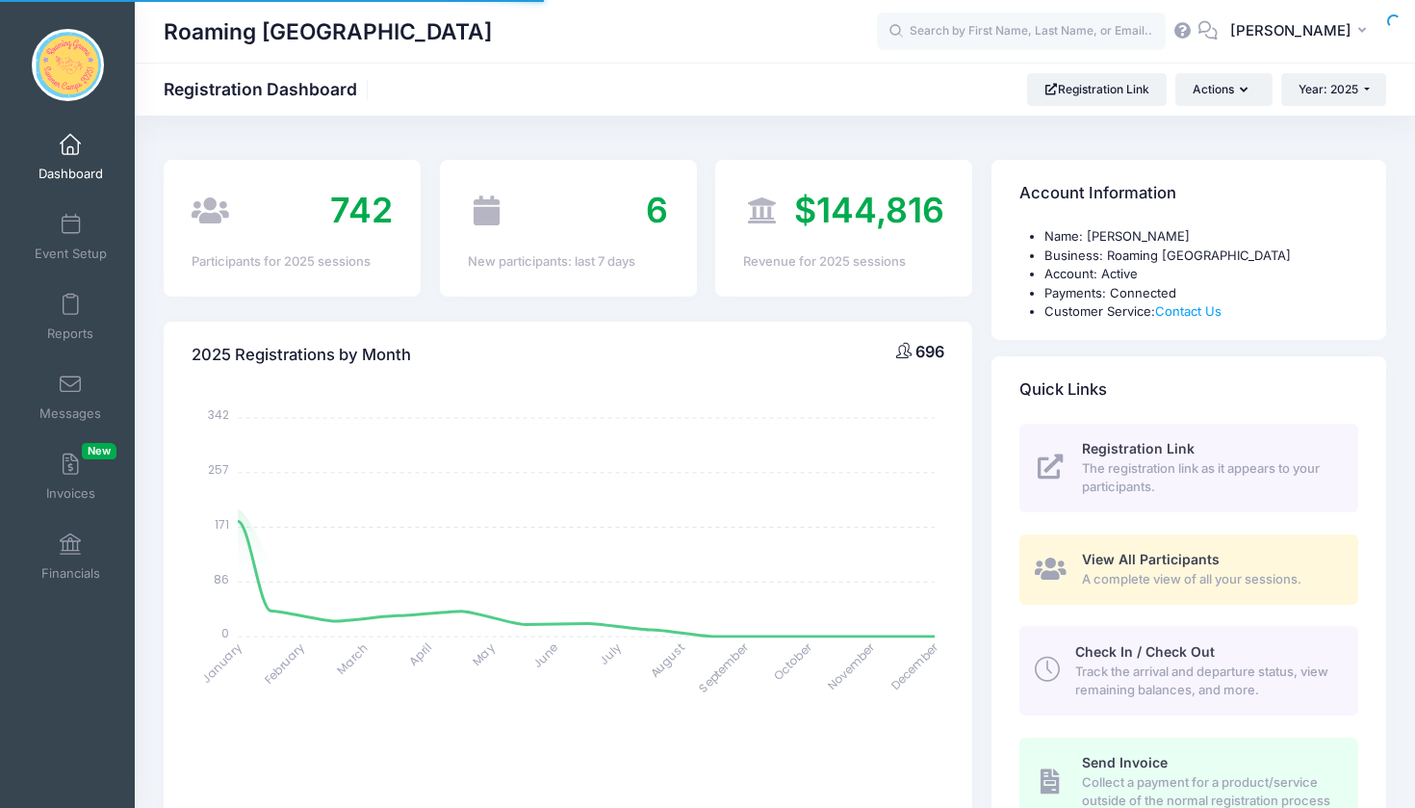
select select
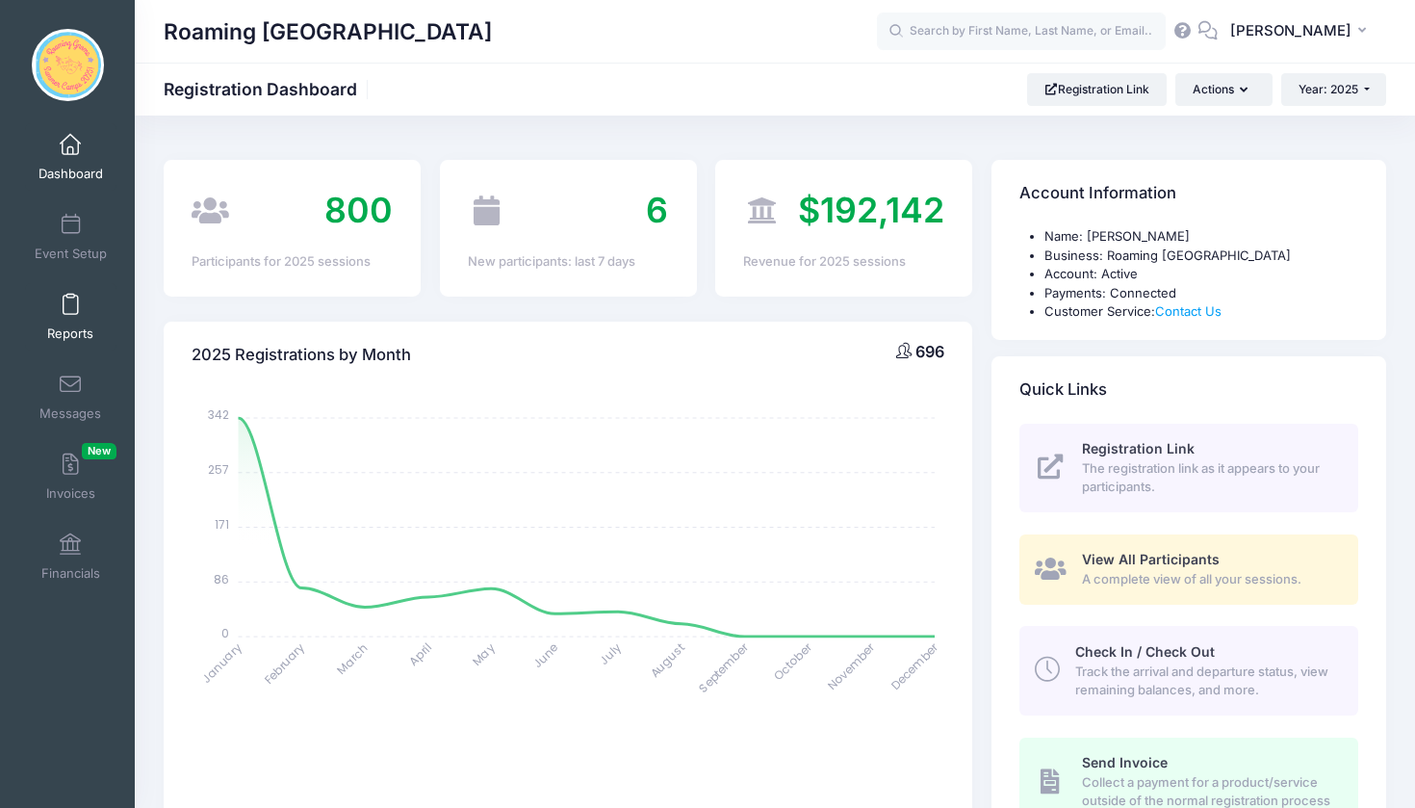
click at [70, 313] on span at bounding box center [70, 305] width 0 height 21
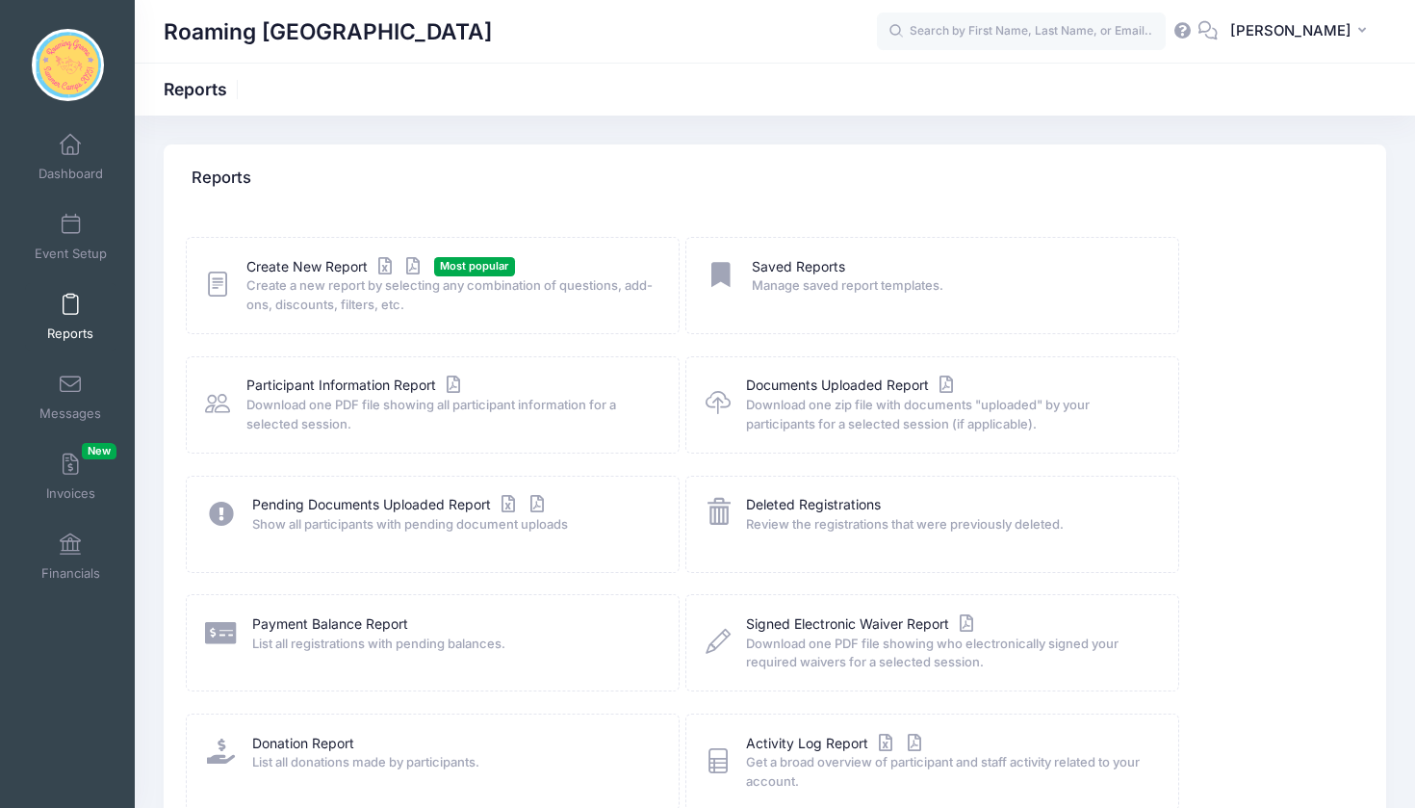
click at [310, 280] on span "Create a new report by selecting any combination of questions, add-ons, discoun…" at bounding box center [449, 295] width 407 height 38
click at [310, 259] on link "Create New Report" at bounding box center [335, 267] width 179 height 20
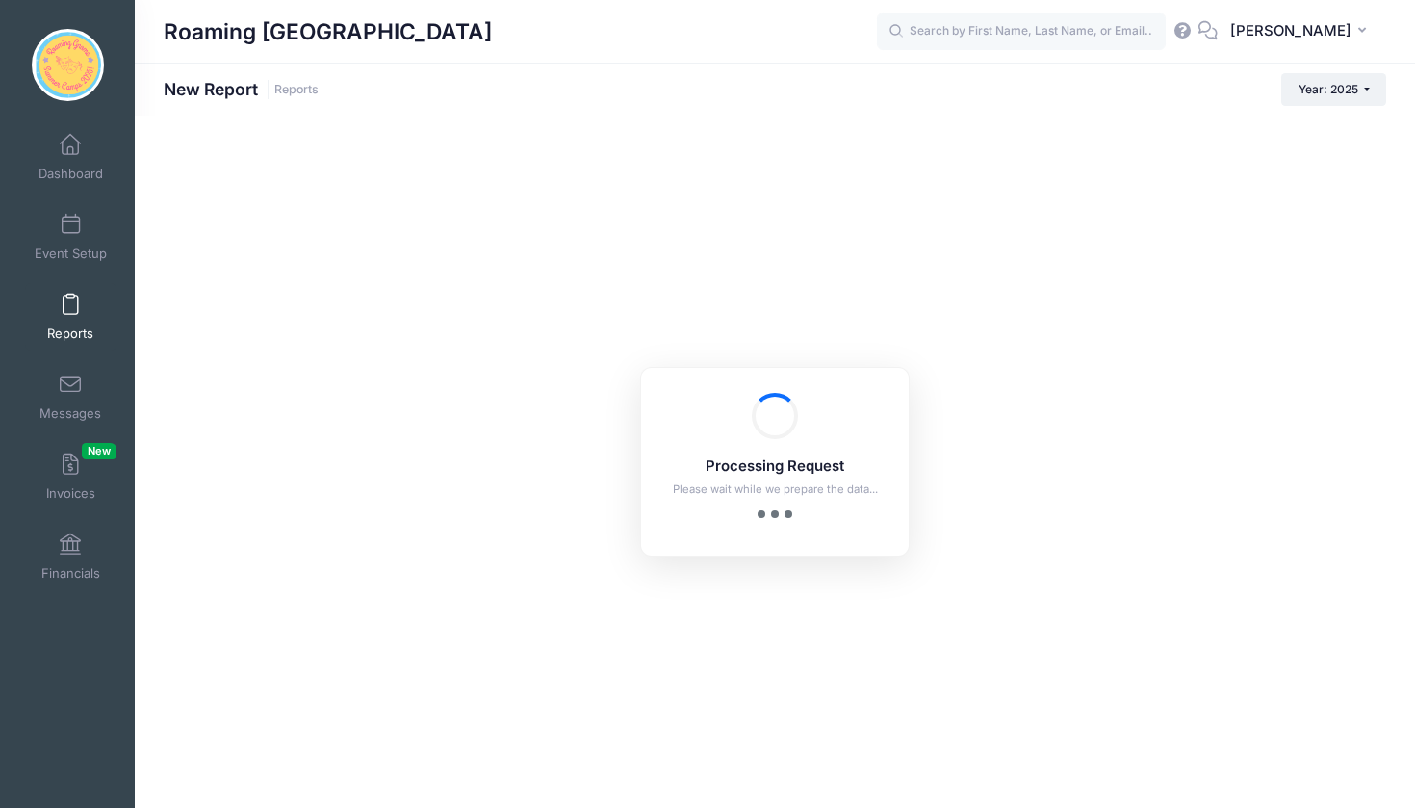
checkbox input "true"
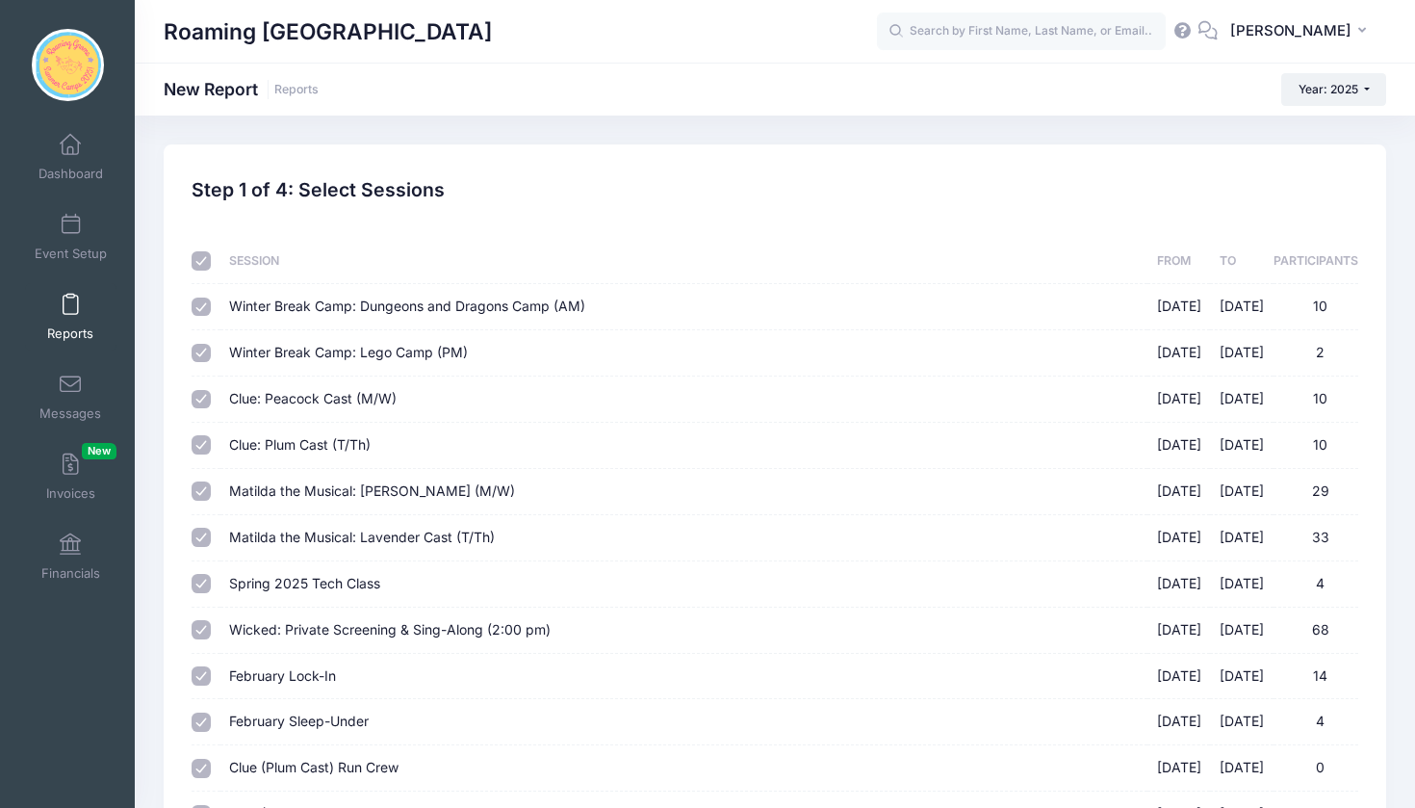
click at [197, 265] on input "checkbox" at bounding box center [201, 260] width 19 height 19
checkbox input "false"
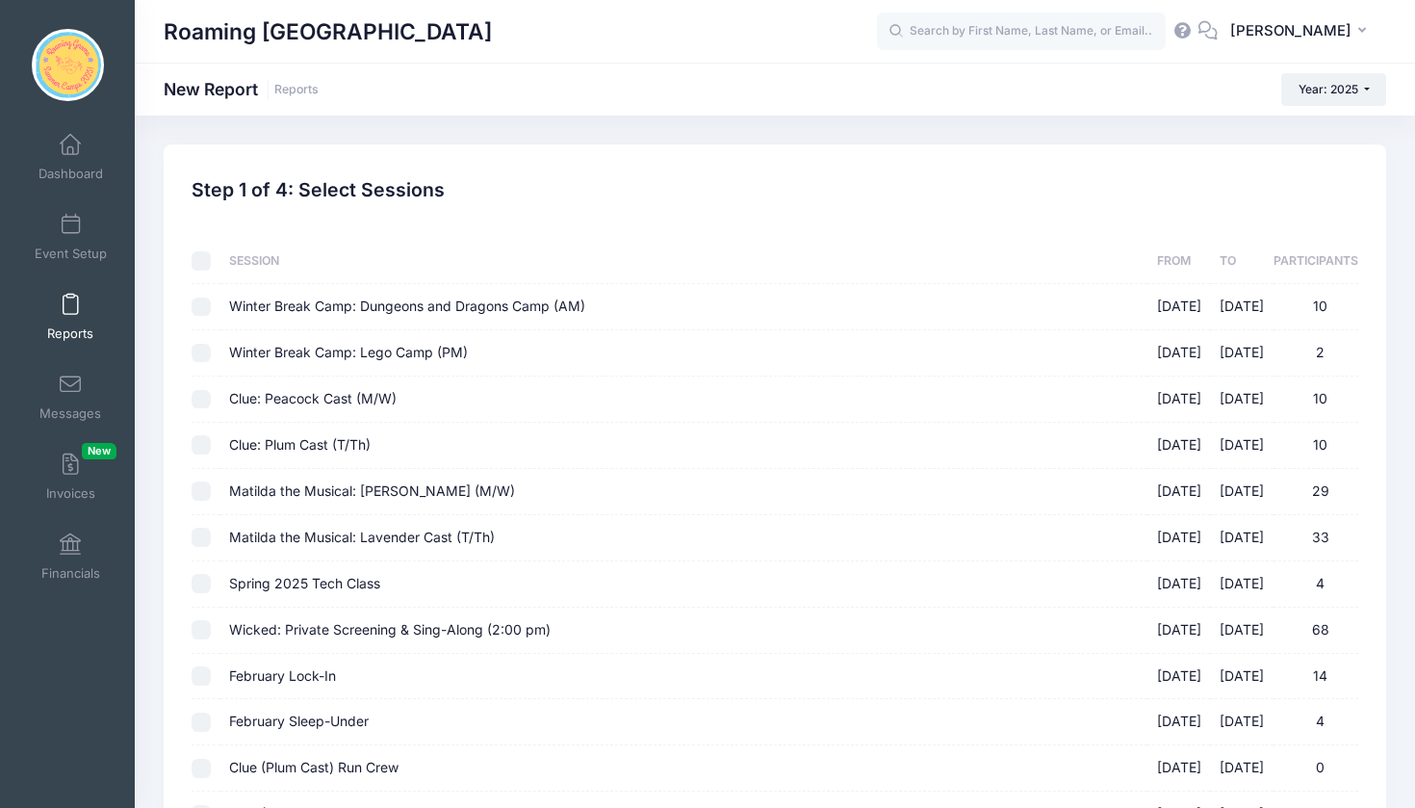
checkbox input "false"
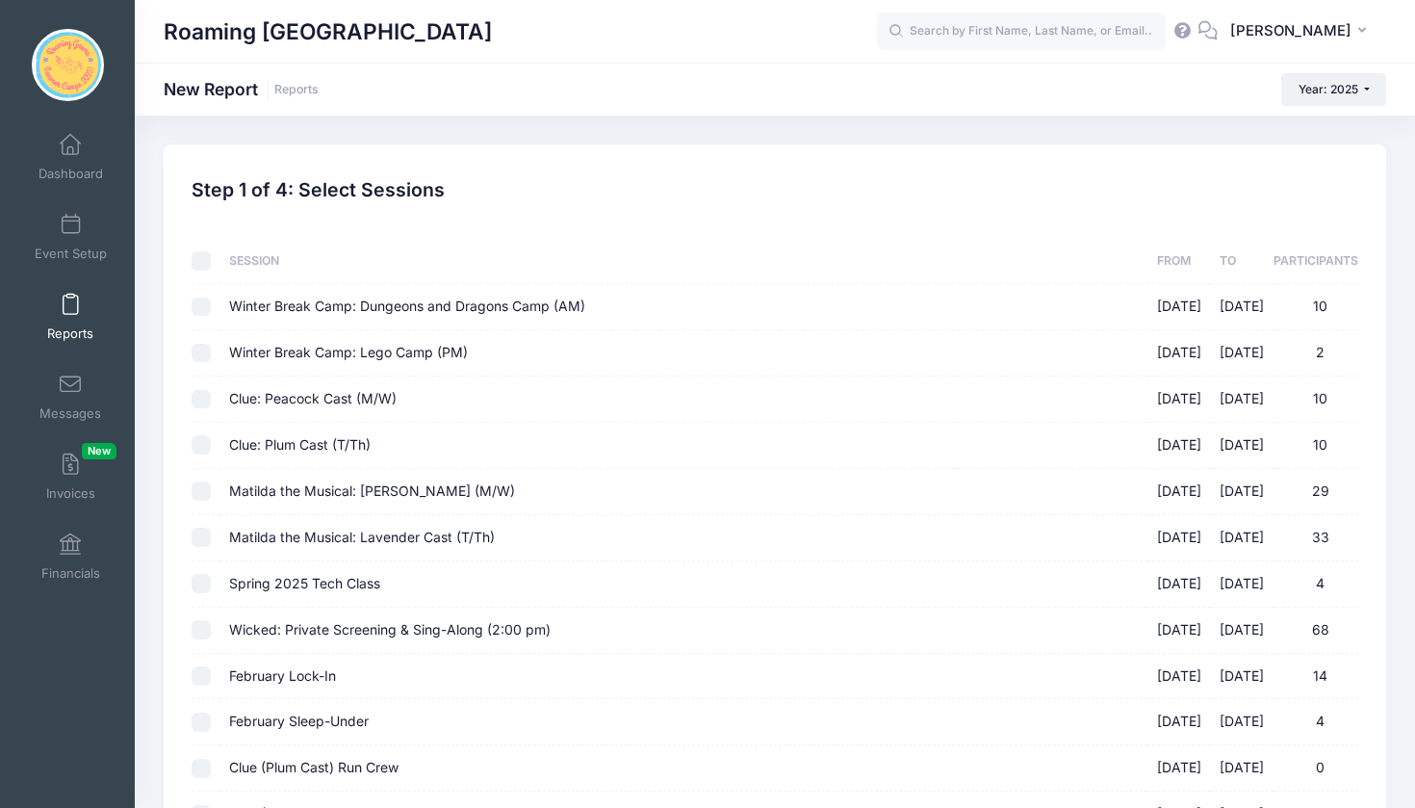
checkbox input "false"
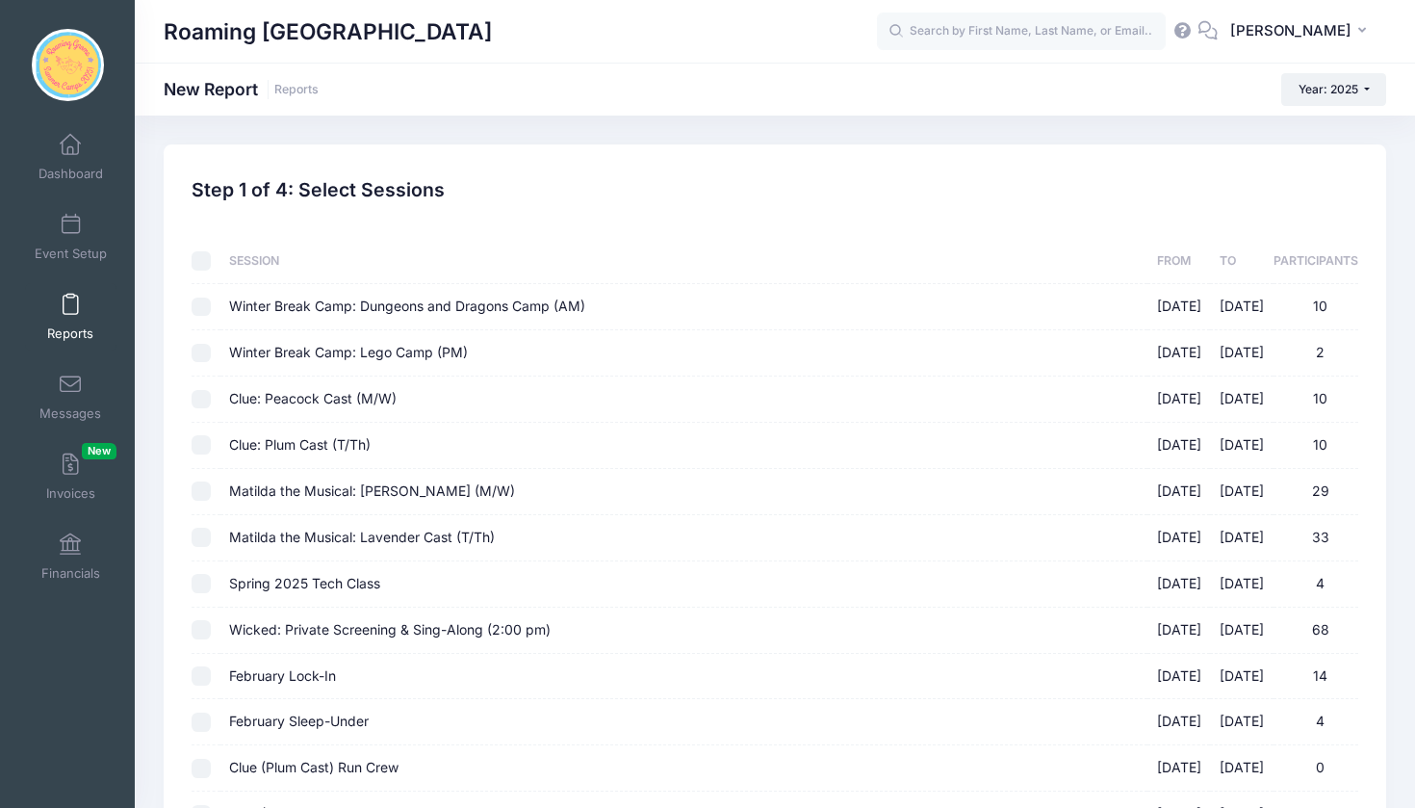
checkbox input "false"
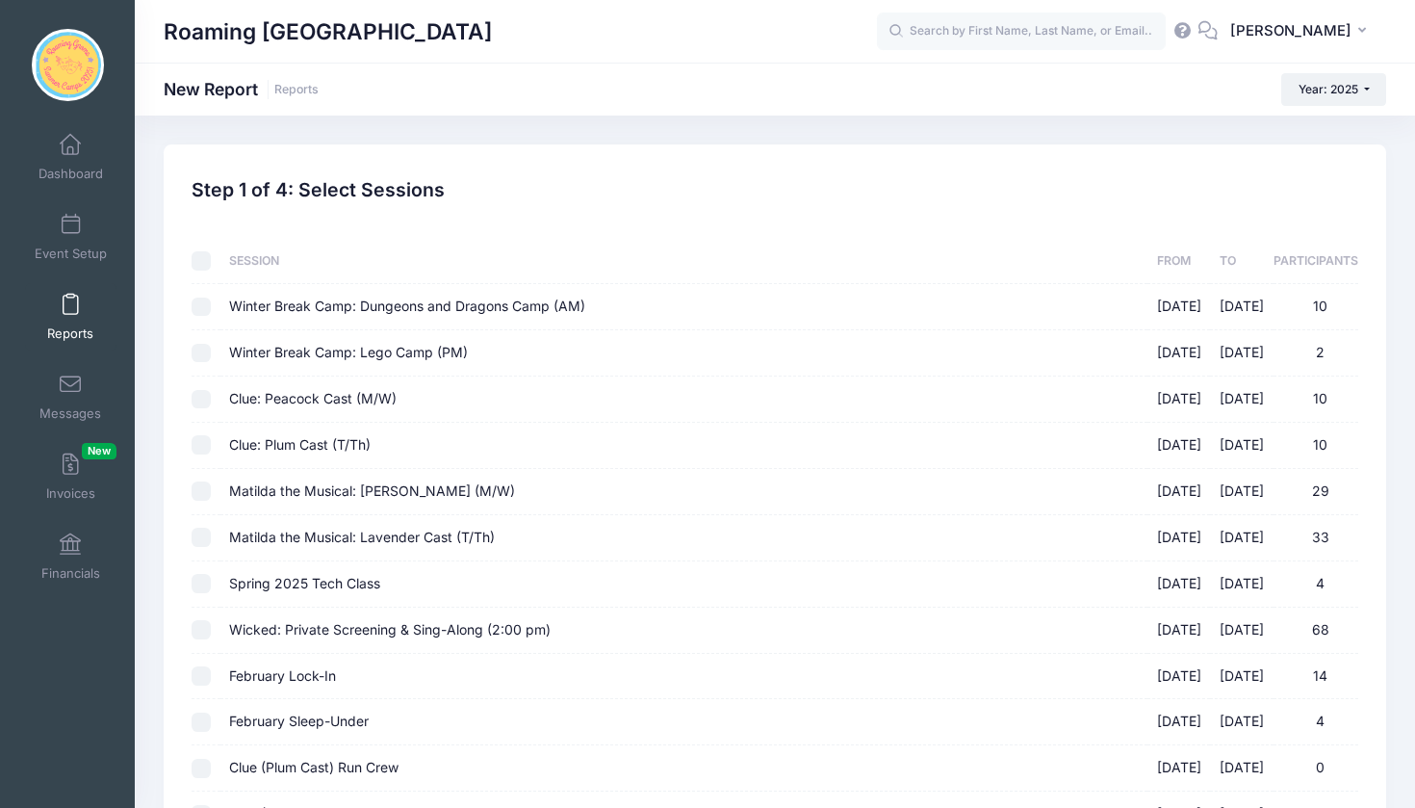
checkbox input "false"
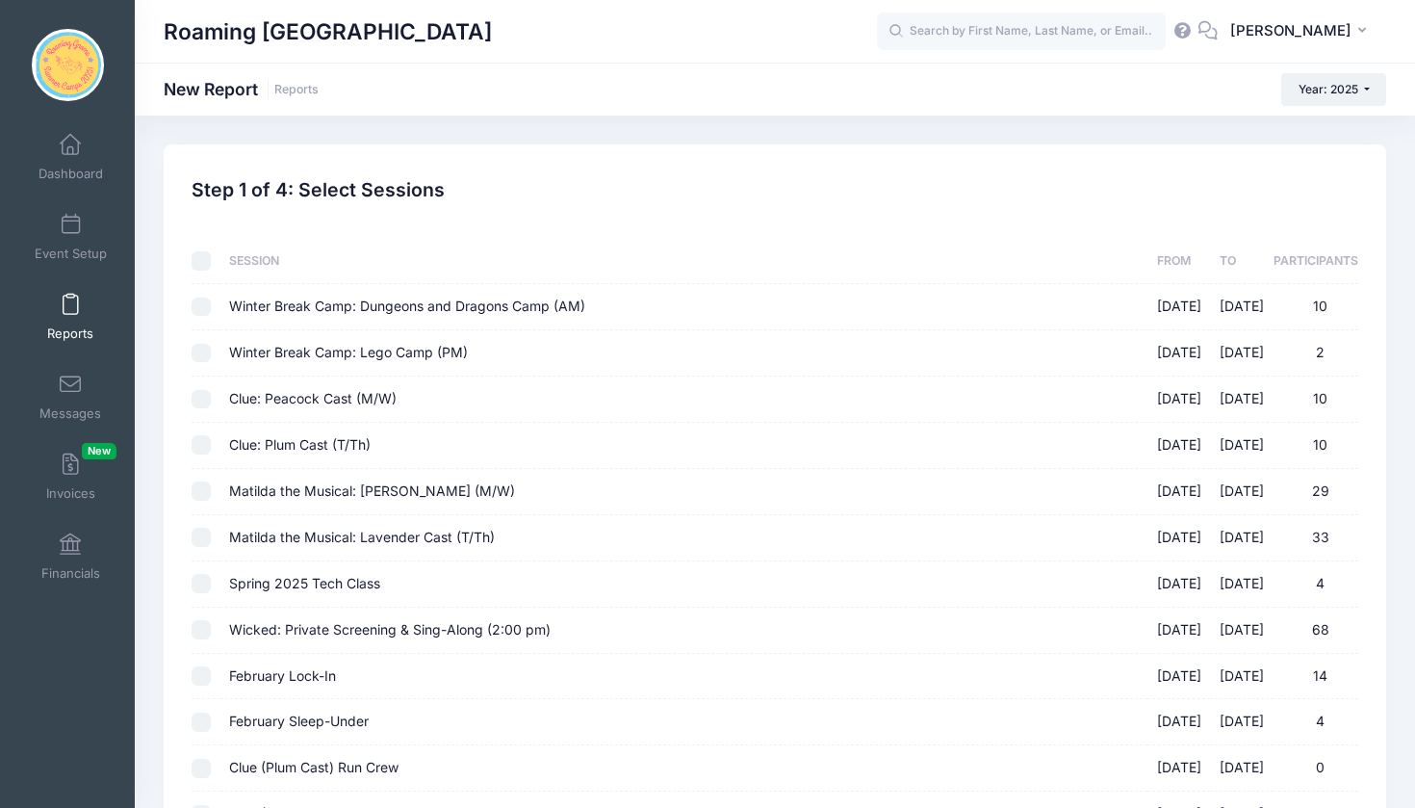
checkbox input "false"
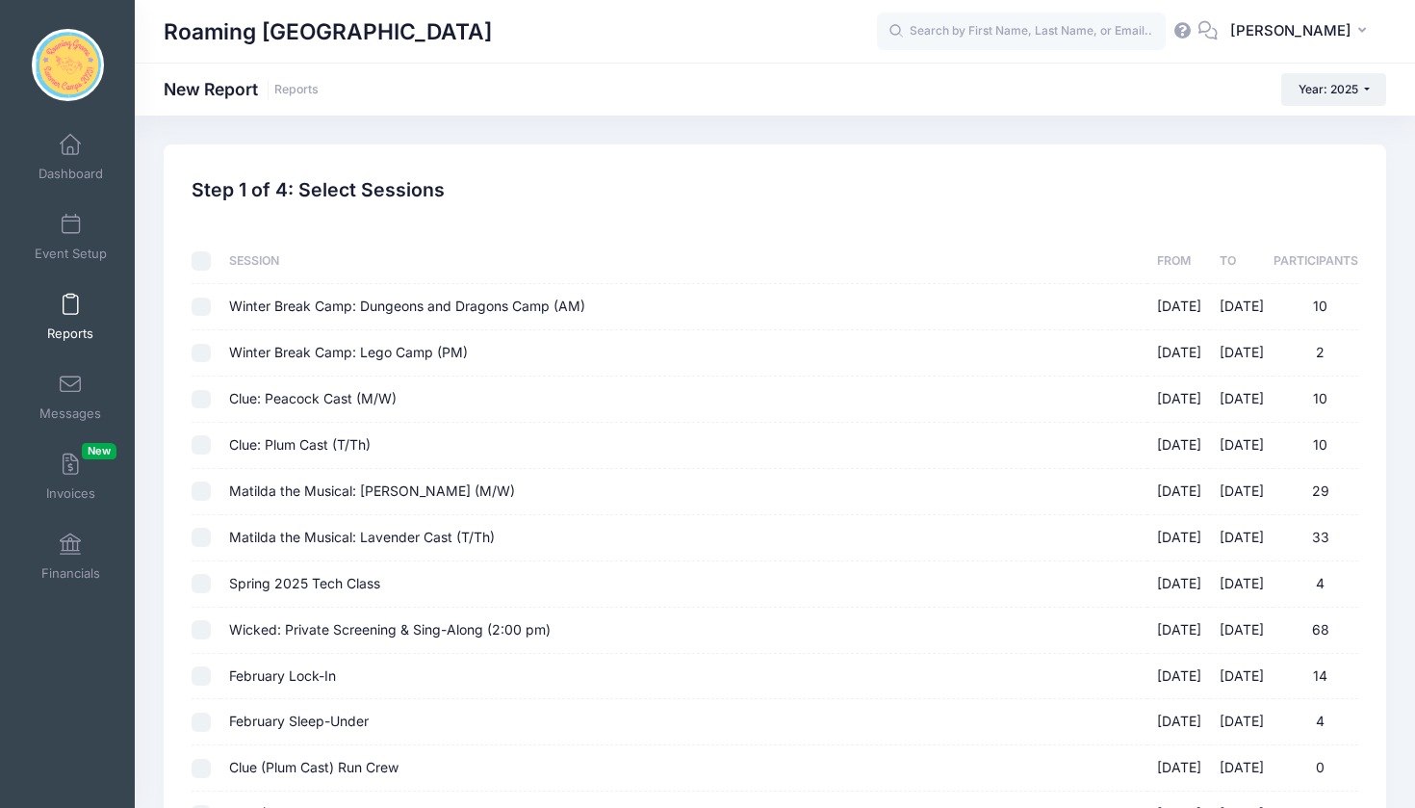
checkbox input "false"
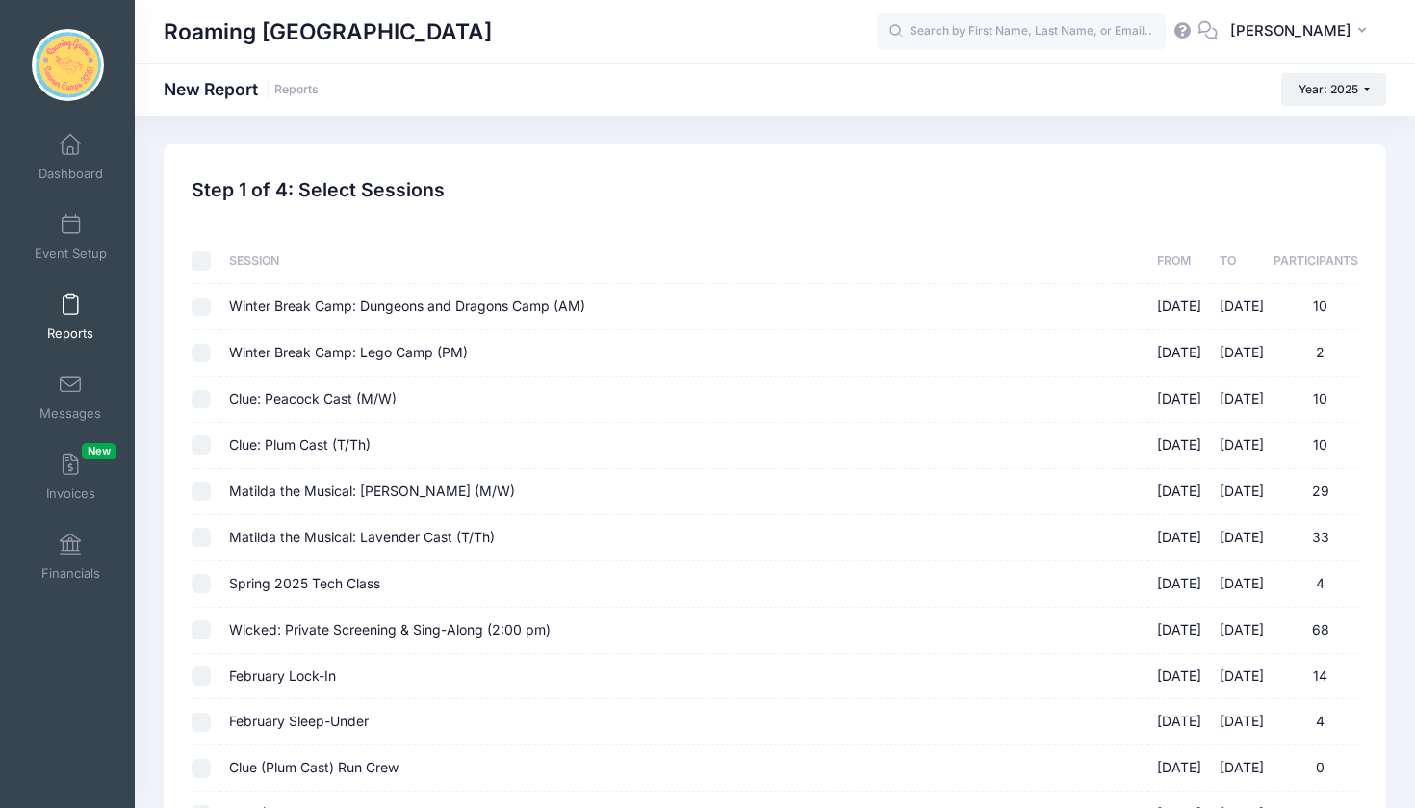
checkbox input "false"
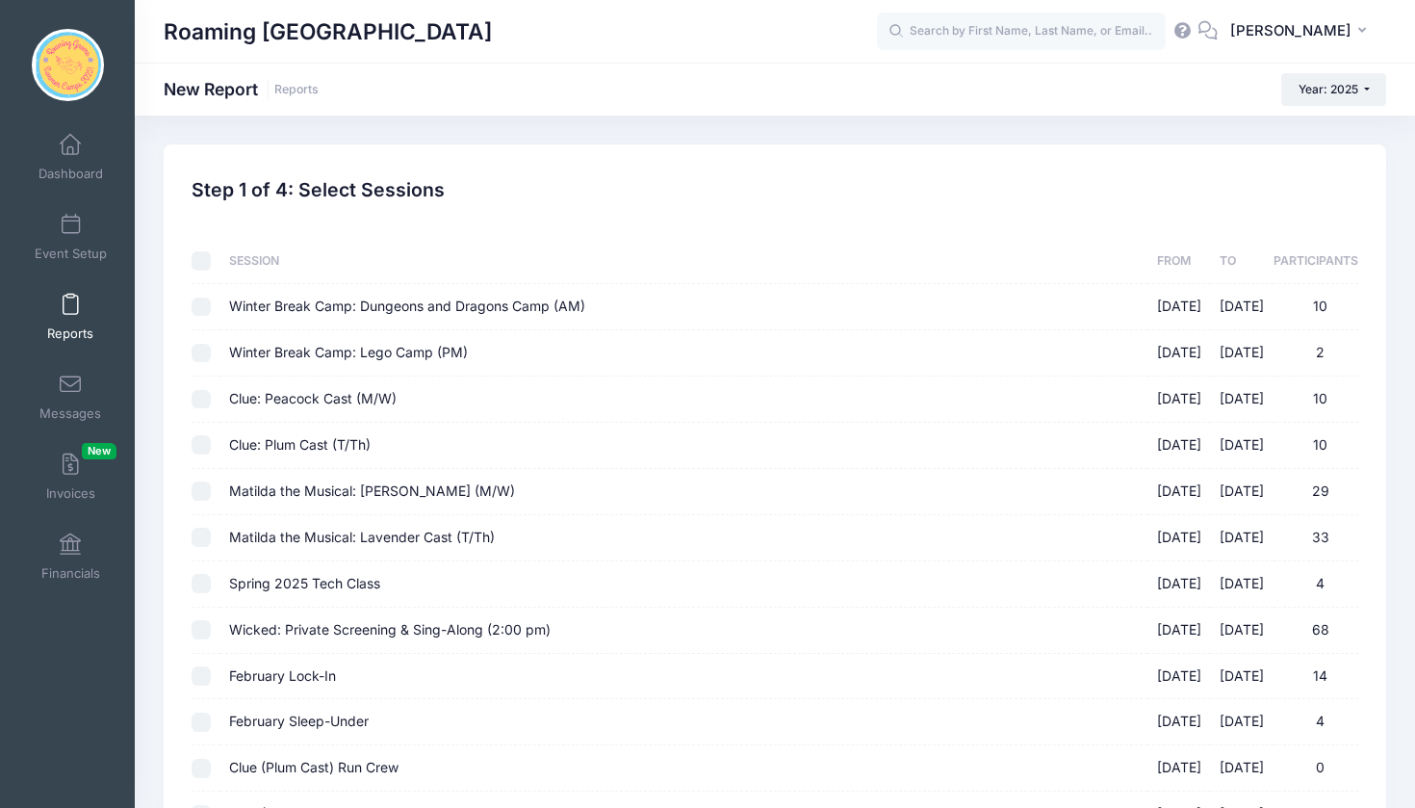
checkbox input "false"
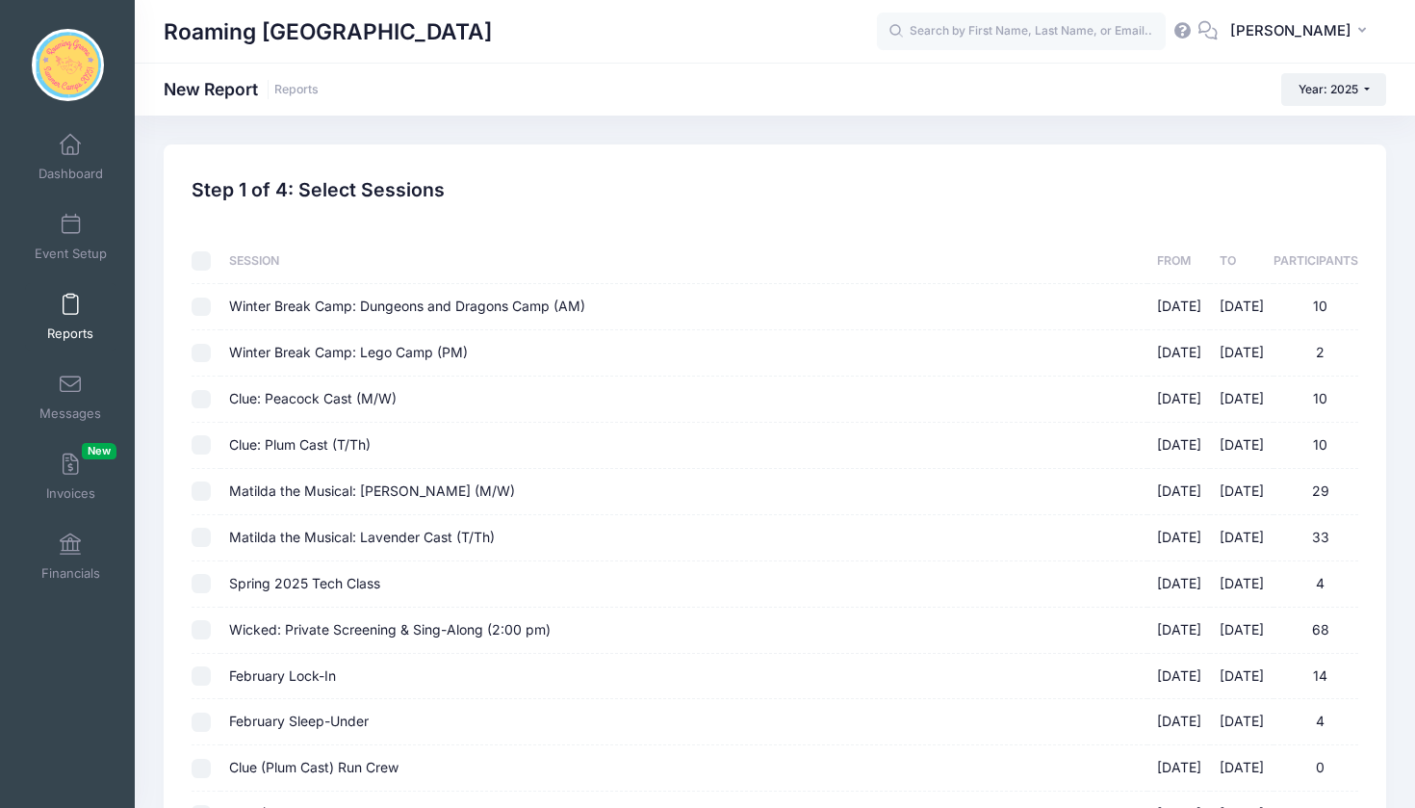
checkbox input "false"
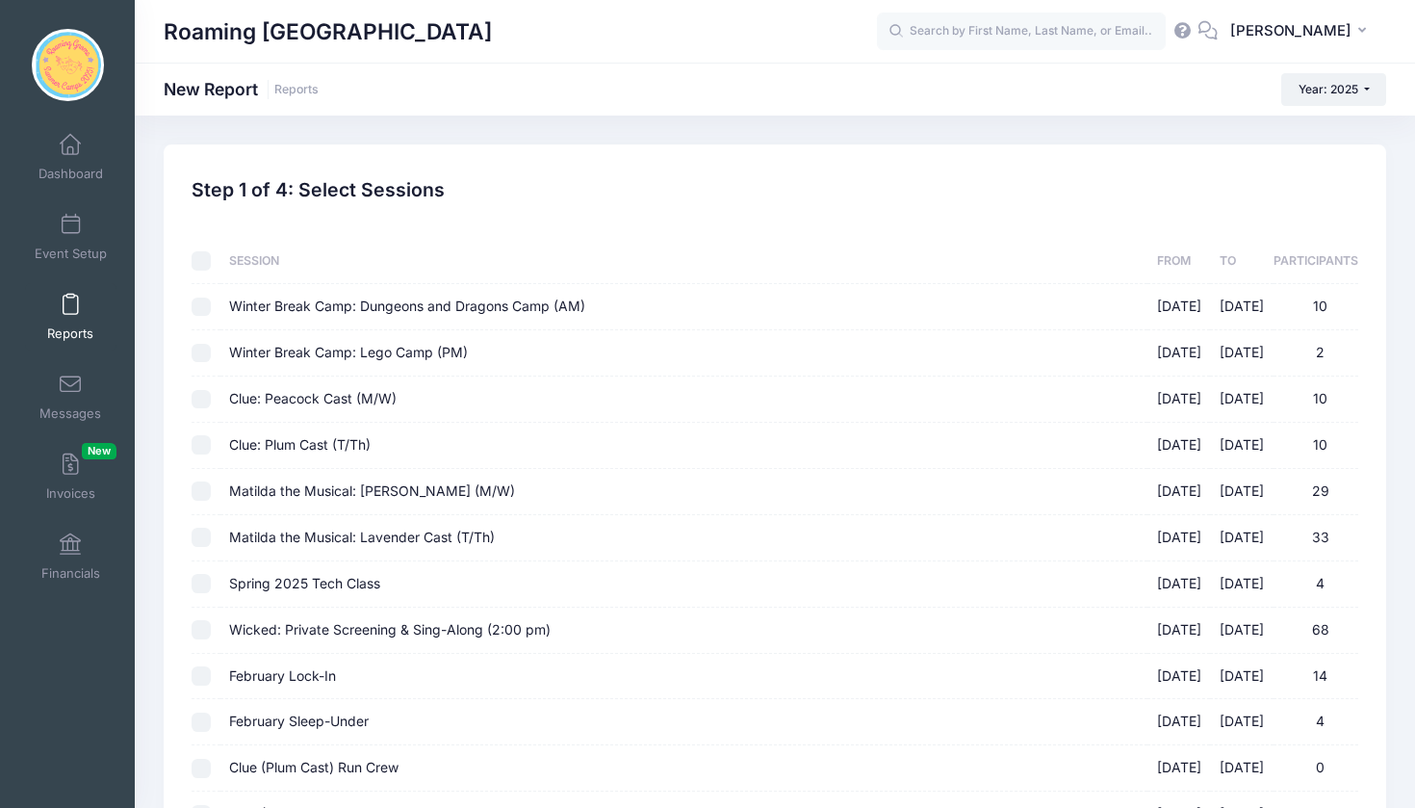
checkbox input "false"
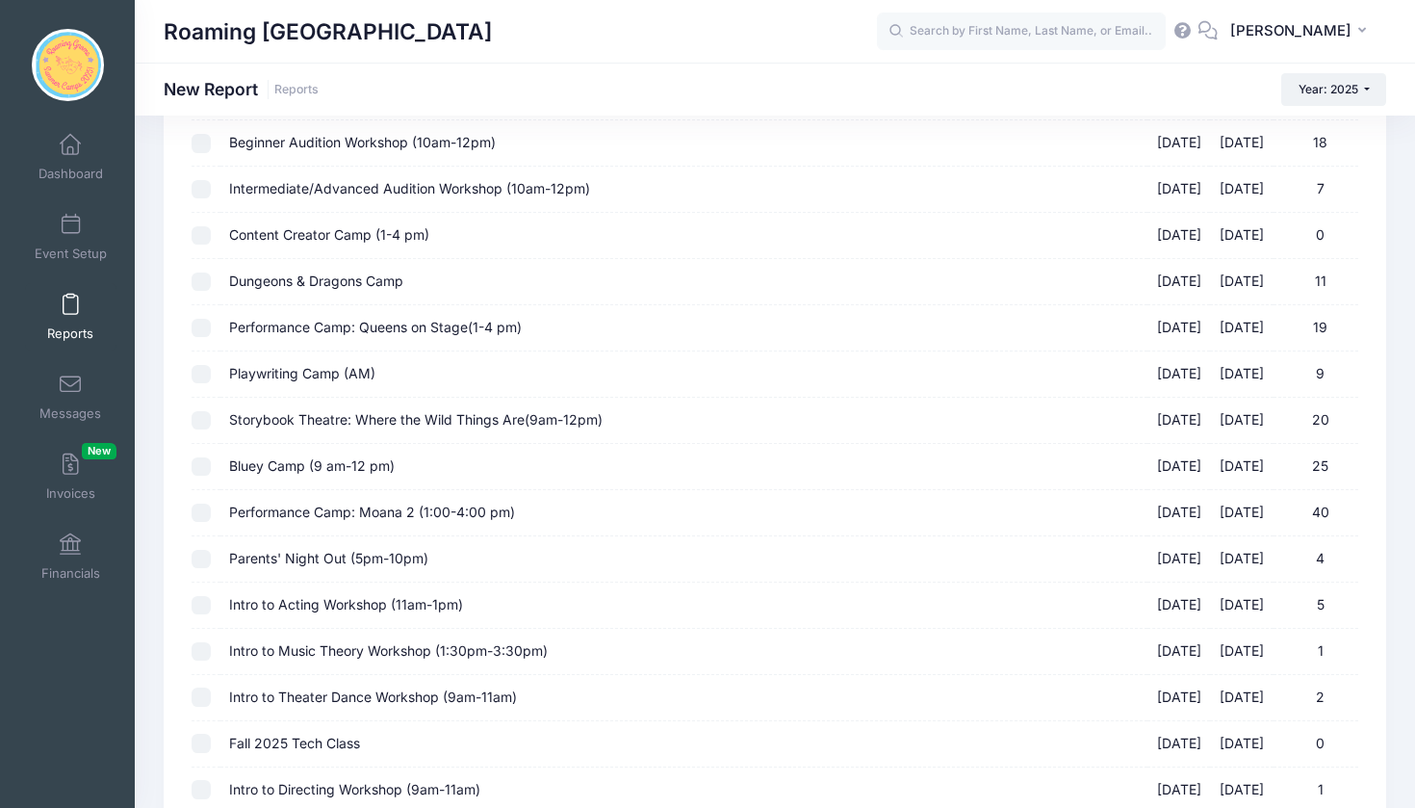
scroll to position [1735, 0]
click at [204, 502] on input "Performance Camp: Moana 2 (1:00-4:00 pm) 08/11/2025 - 08/15/2025 40" at bounding box center [201, 511] width 19 height 19
checkbox input "true"
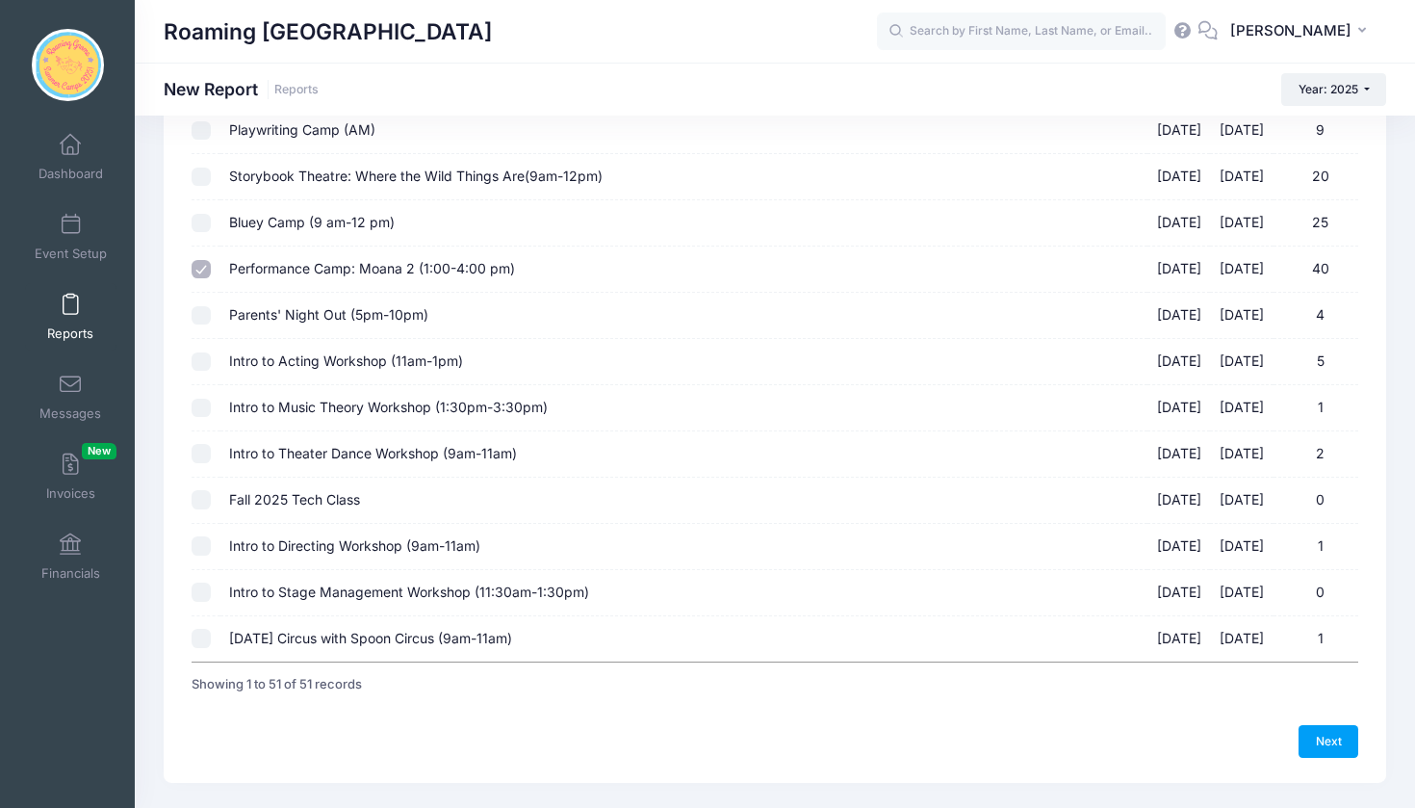
scroll to position [1975, 0]
click at [1334, 726] on link "Next" at bounding box center [1329, 742] width 60 height 33
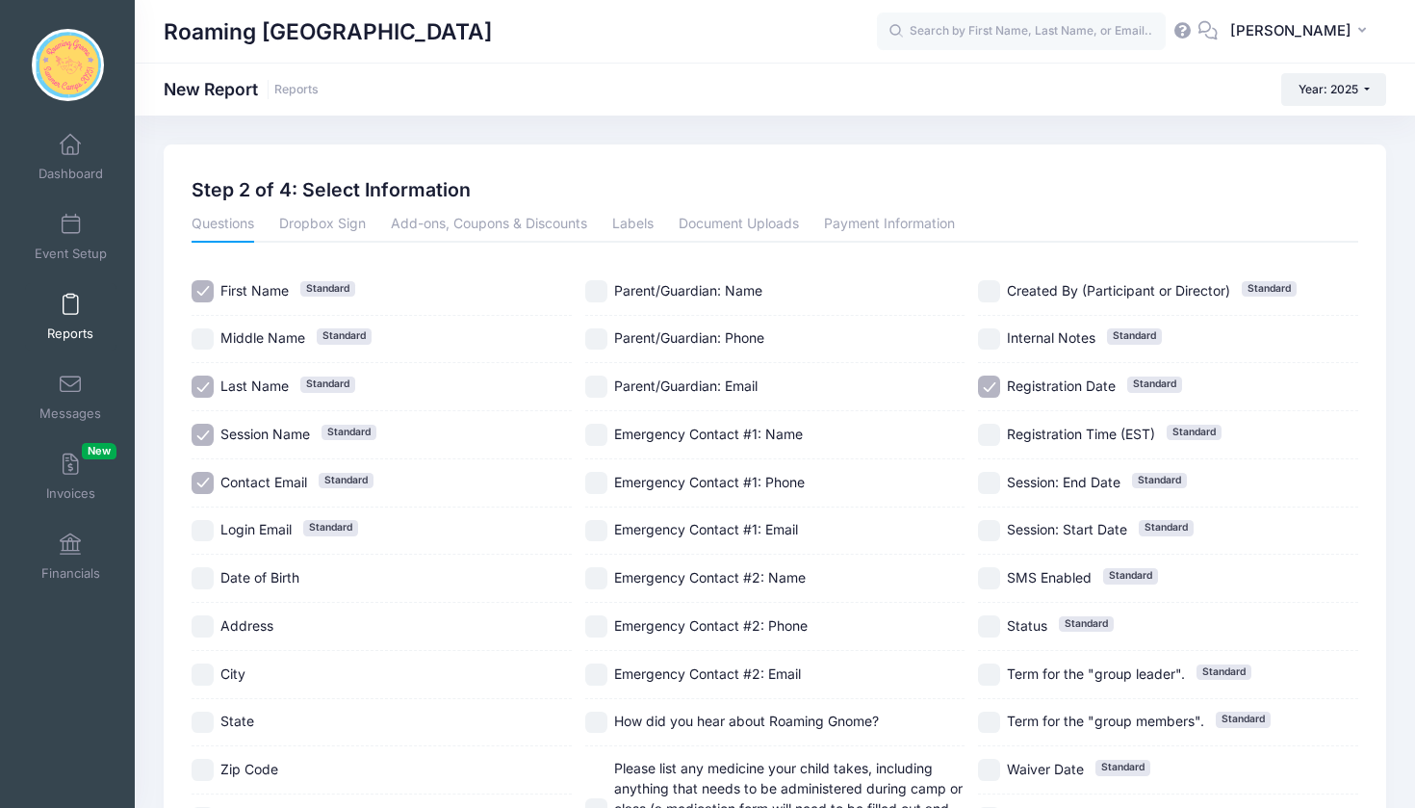
click at [206, 433] on input "Session Name Standard" at bounding box center [203, 435] width 22 height 22
checkbox input "false"
click at [205, 475] on input "Contact Email Standard" at bounding box center [203, 483] width 22 height 22
checkbox input "false"
click at [593, 284] on input "Parent/Guardian: Name" at bounding box center [596, 291] width 22 height 22
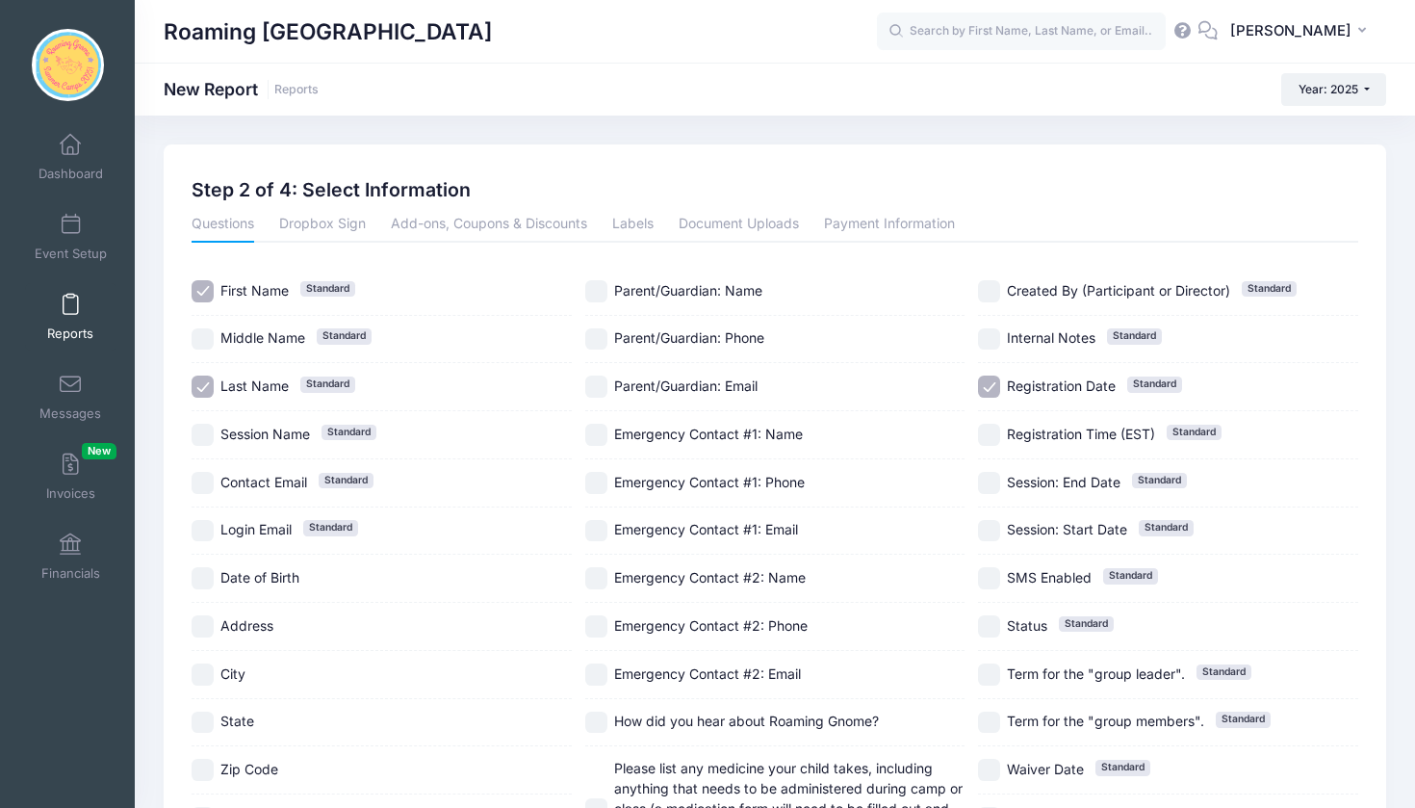
checkbox input "true"
click at [598, 328] on input "Parent/Guardian: Phone" at bounding box center [596, 339] width 22 height 22
checkbox input "true"
click at [987, 391] on input "Registration Date Standard" at bounding box center [989, 386] width 22 height 22
checkbox input "false"
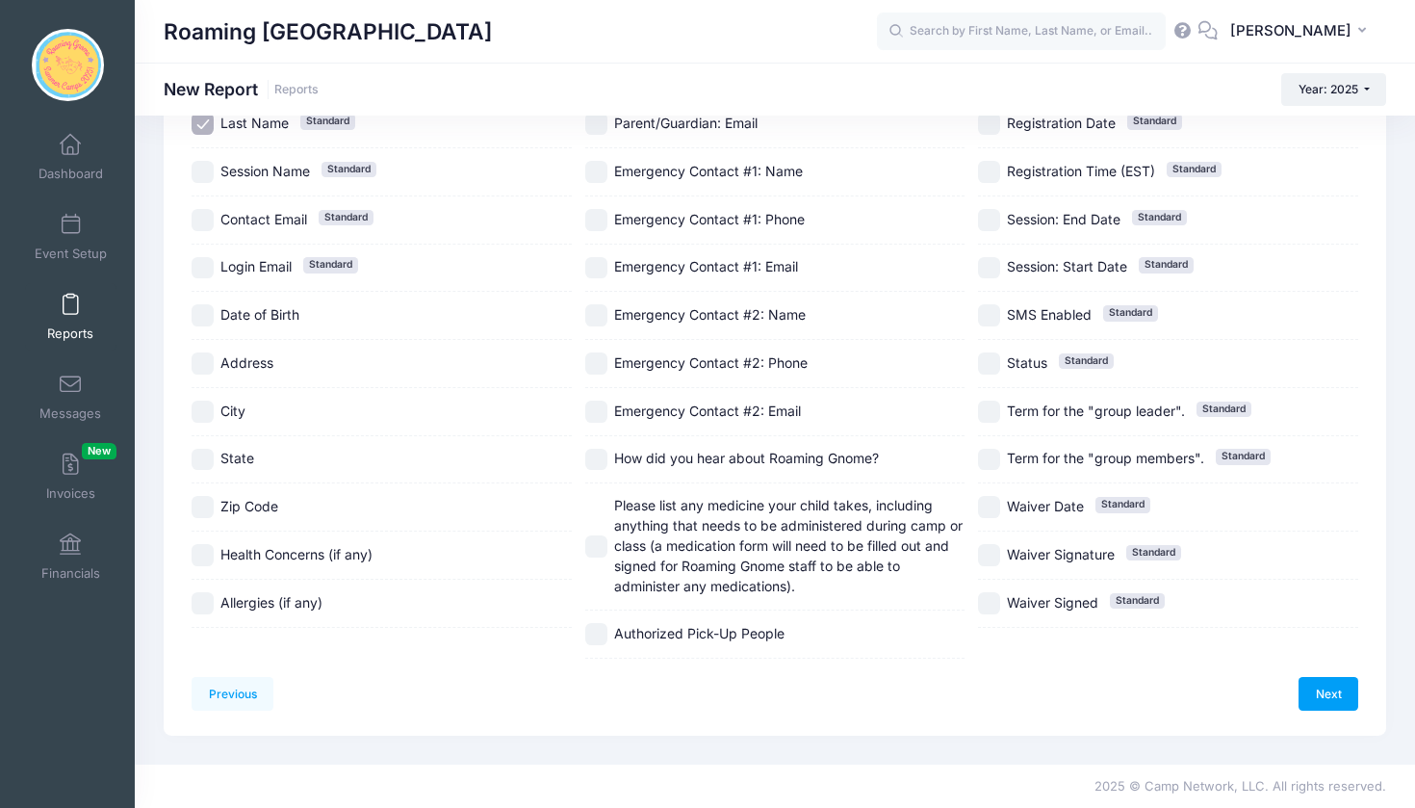
scroll to position [657, 0]
click at [1329, 677] on link "Next" at bounding box center [1329, 693] width 60 height 33
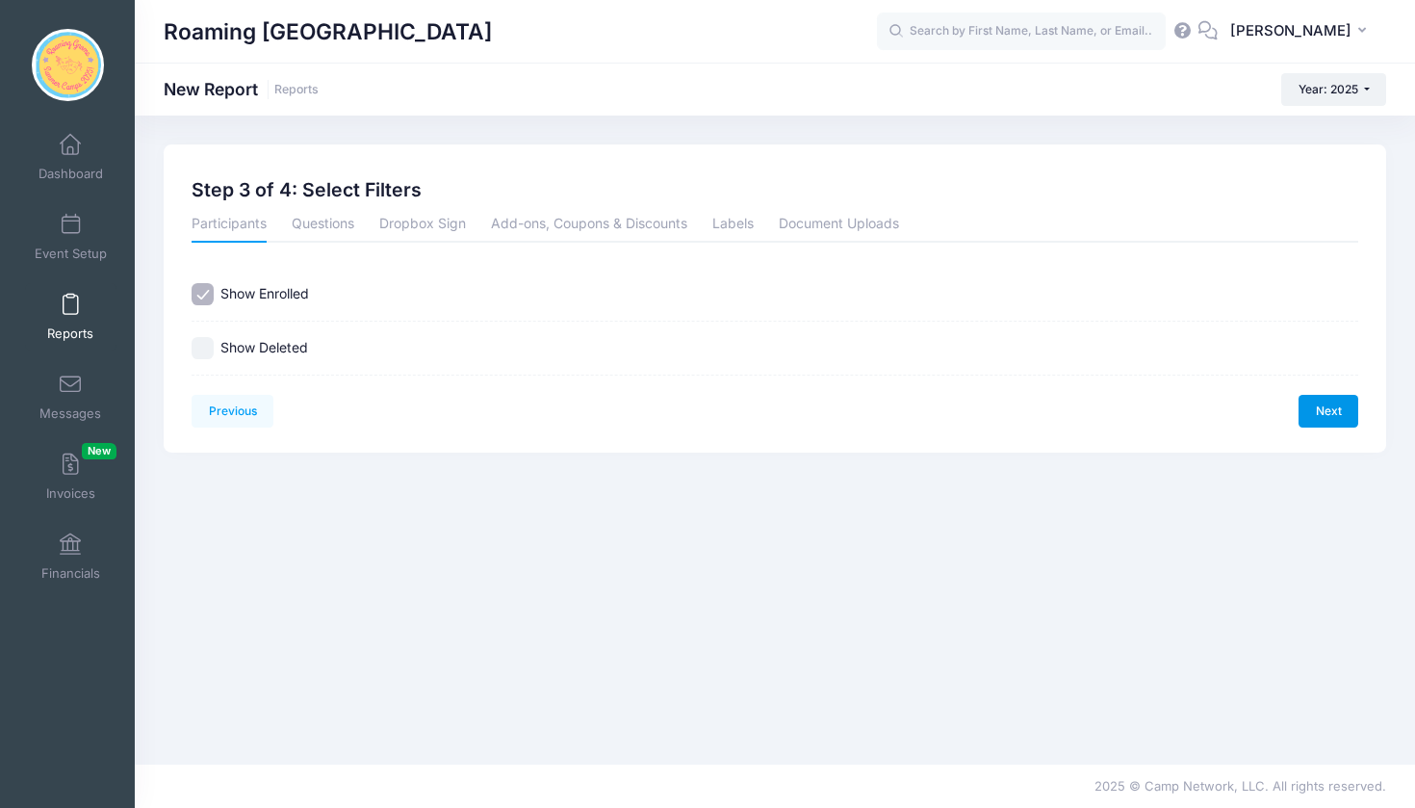
scroll to position [0, 0]
click at [1332, 405] on link "Next" at bounding box center [1329, 411] width 60 height 33
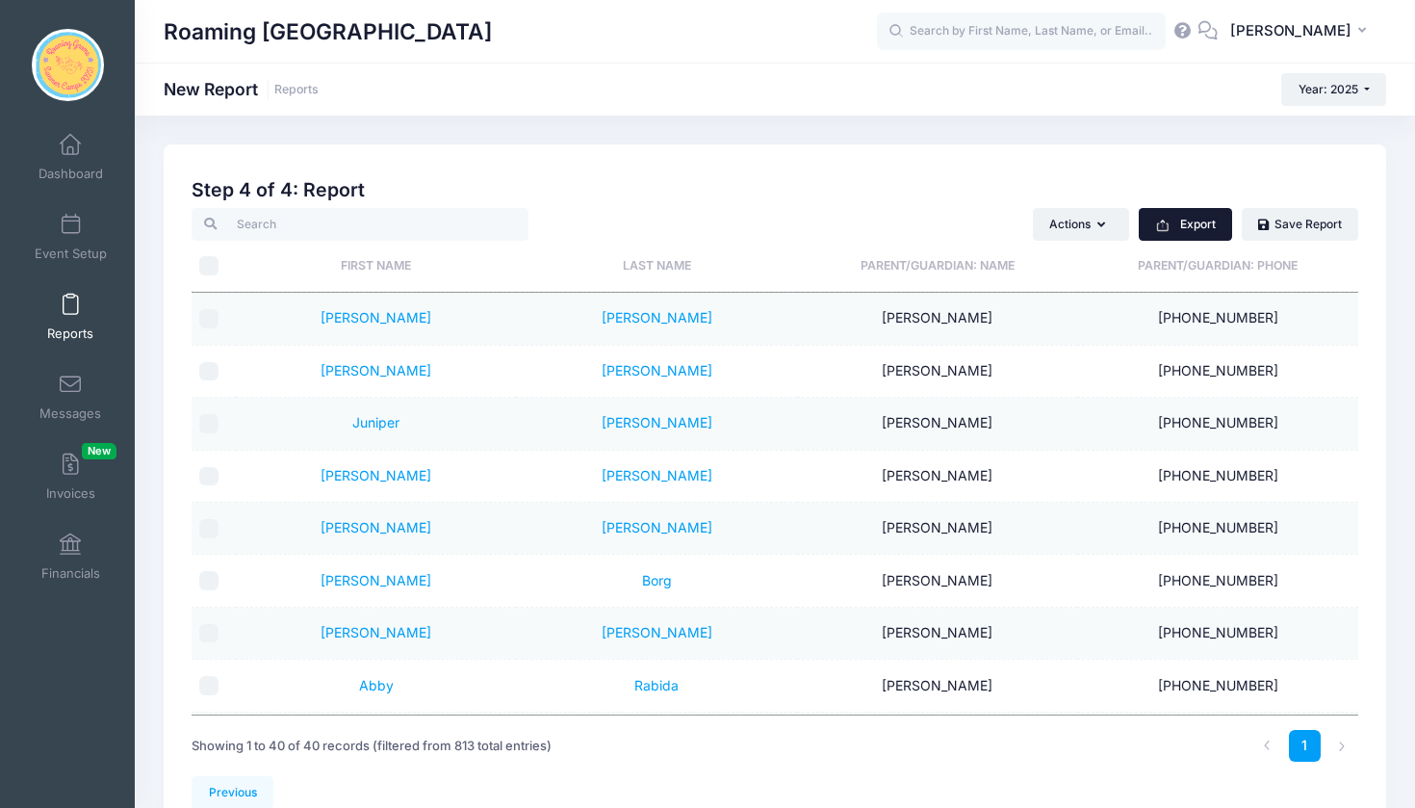
click at [1190, 218] on button "Export" at bounding box center [1185, 224] width 93 height 33
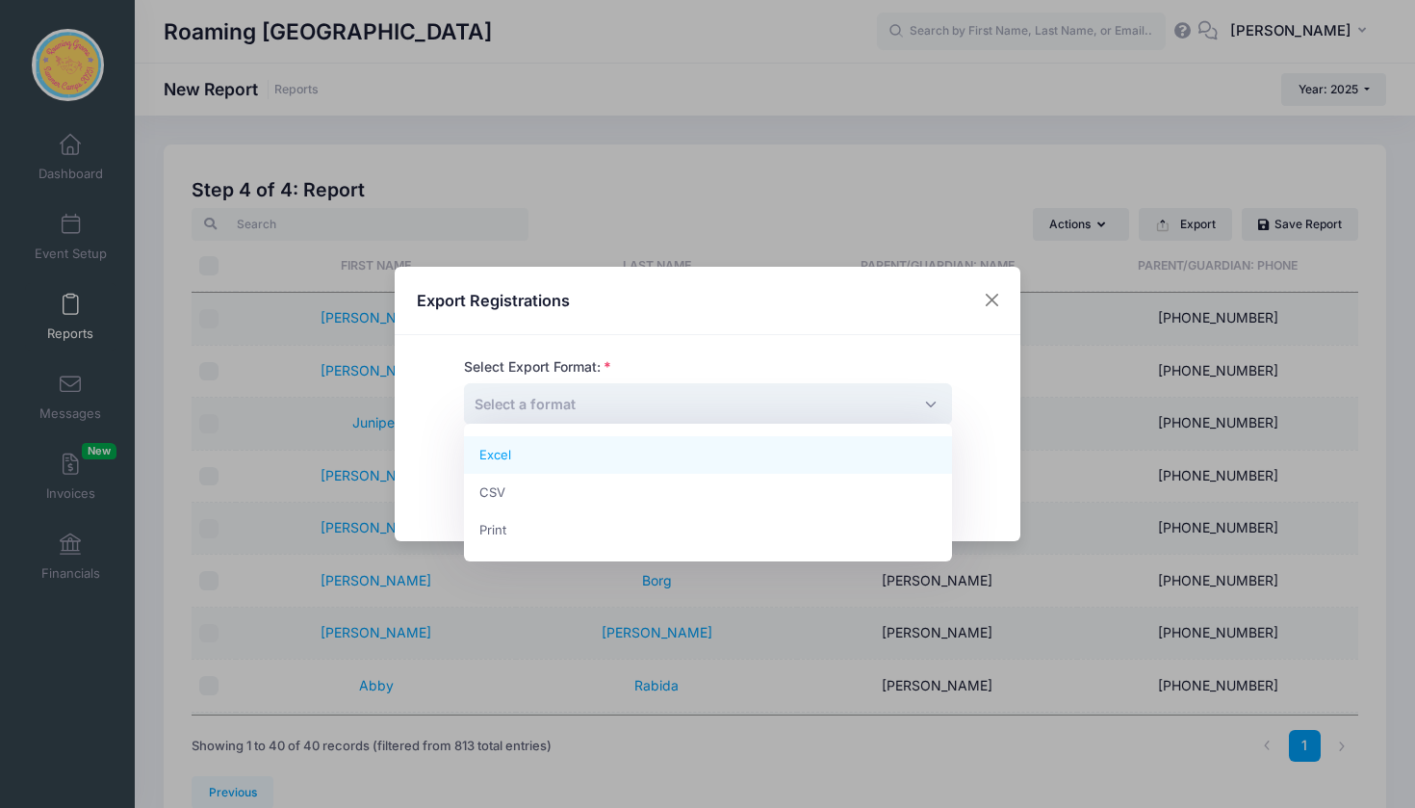
click at [926, 402] on span "Select a format" at bounding box center [708, 403] width 488 height 41
select select "excel"
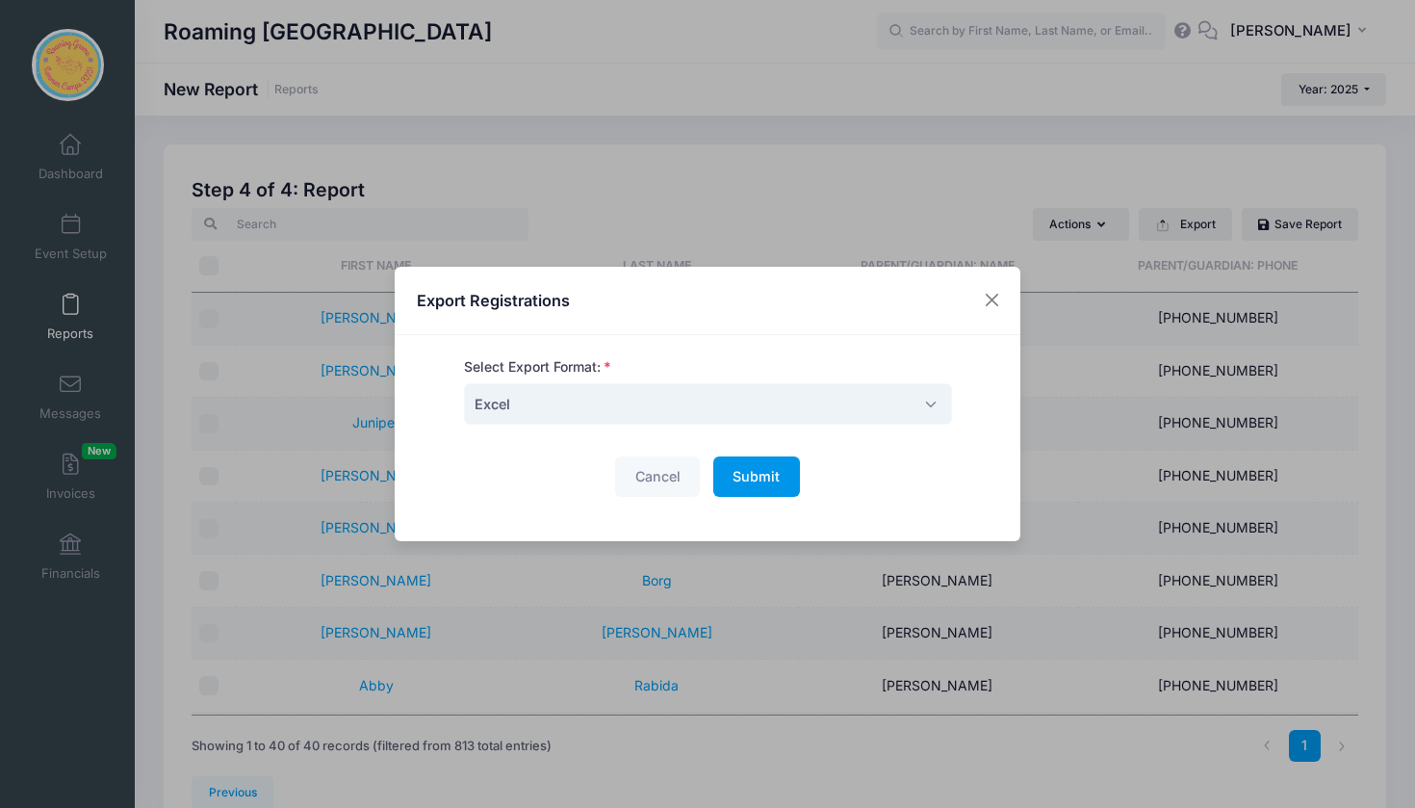
click at [771, 471] on span "Submit" at bounding box center [756, 476] width 47 height 16
